Goal: Find specific page/section: Find specific page/section

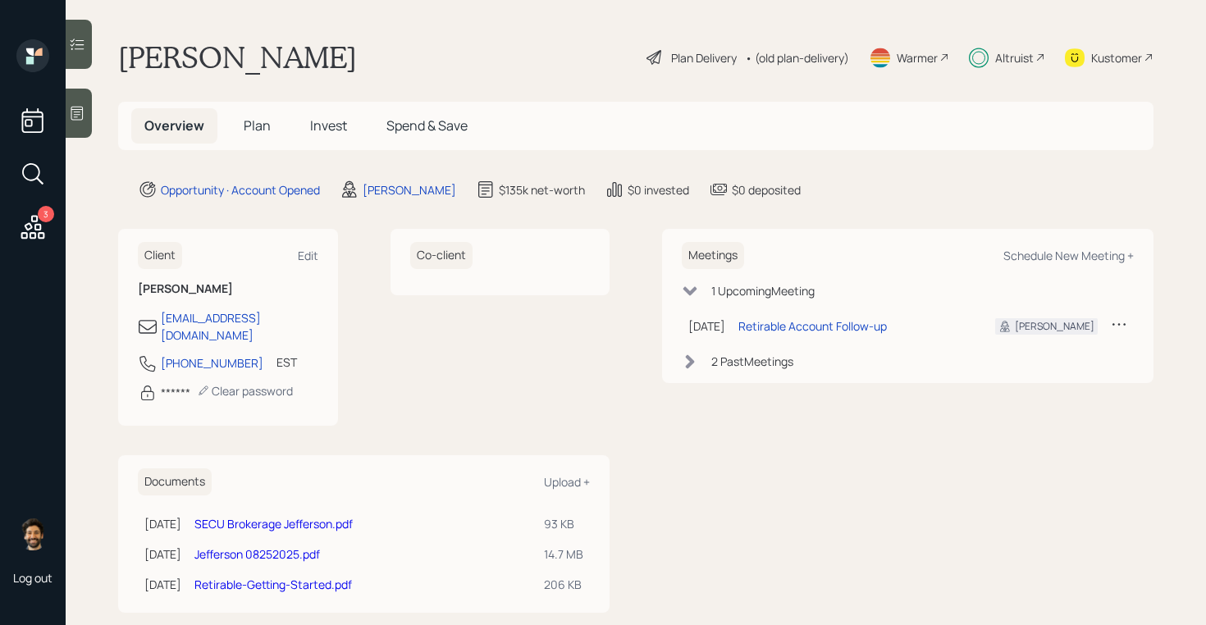
click at [252, 127] on span "Plan" at bounding box center [257, 125] width 27 height 18
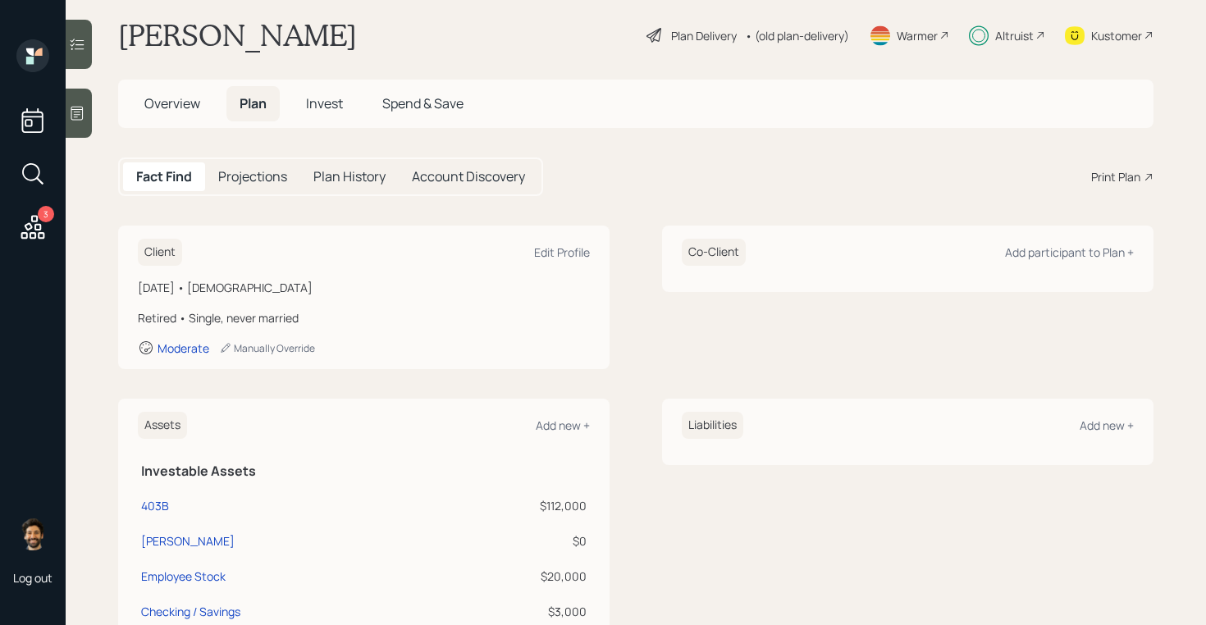
scroll to position [11, 0]
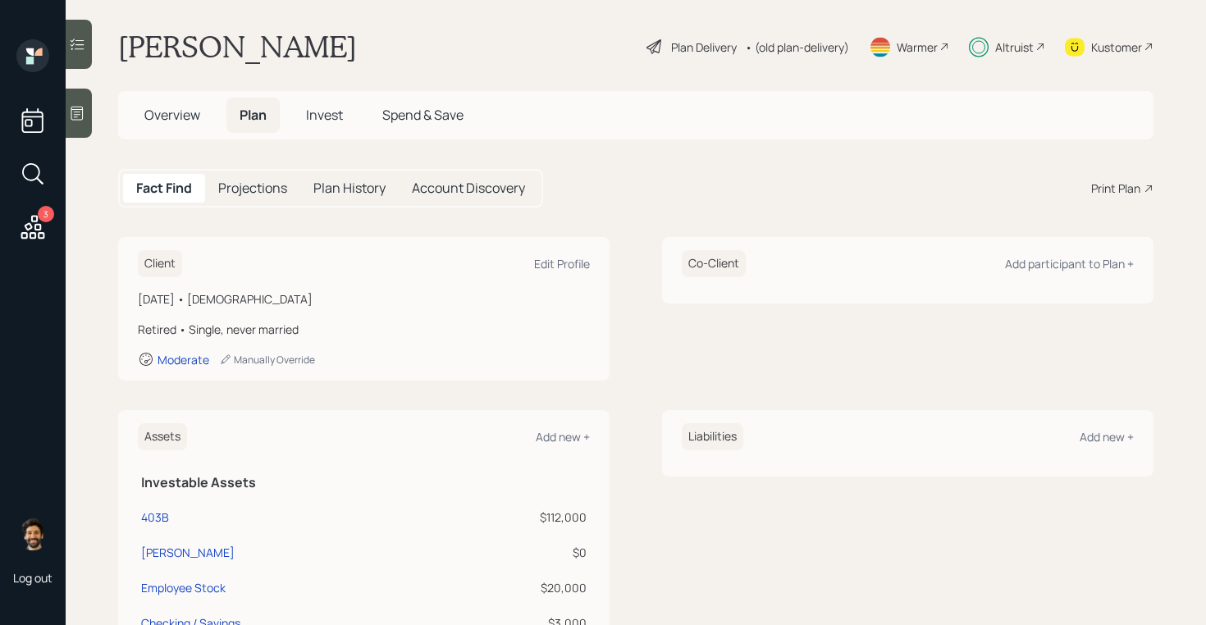
click at [810, 48] on div "• (old plan-delivery)" at bounding box center [797, 47] width 104 height 17
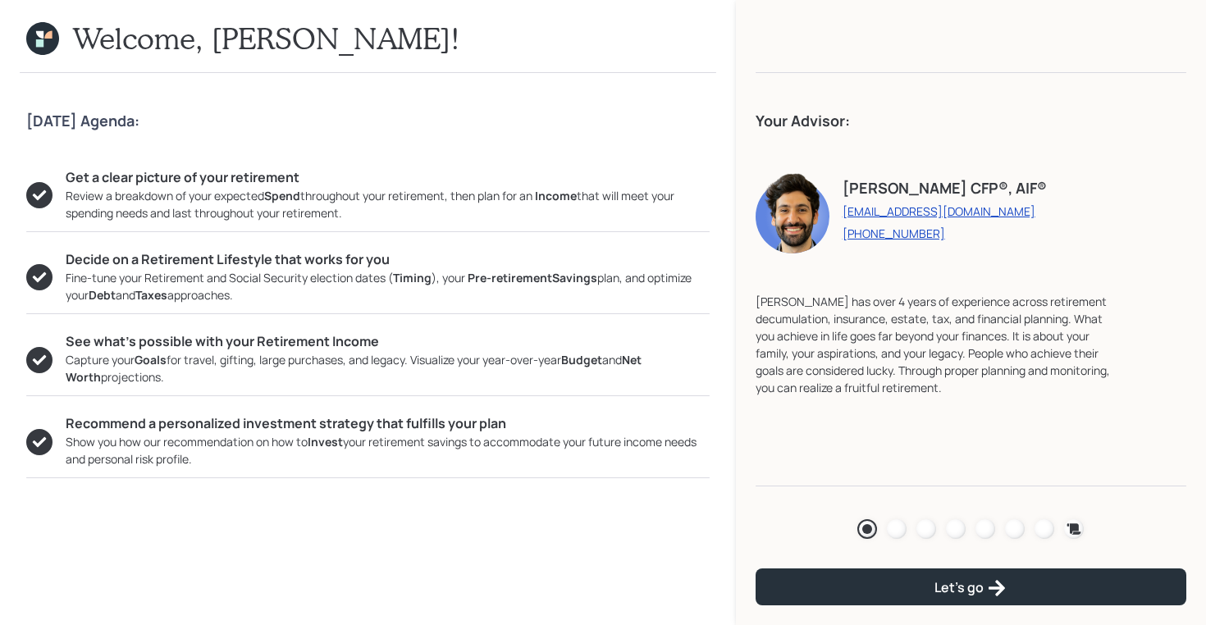
click at [927, 534] on div at bounding box center [926, 529] width 20 height 20
